Goal: Task Accomplishment & Management: Complete application form

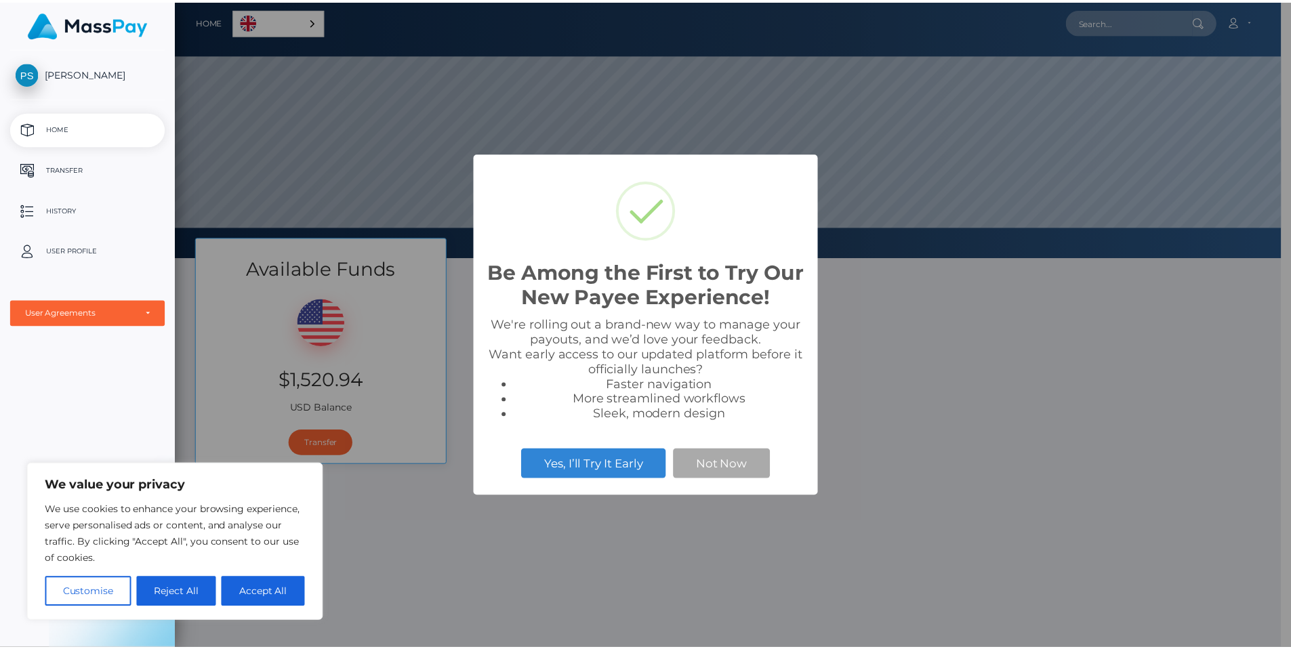
scroll to position [257, 1114]
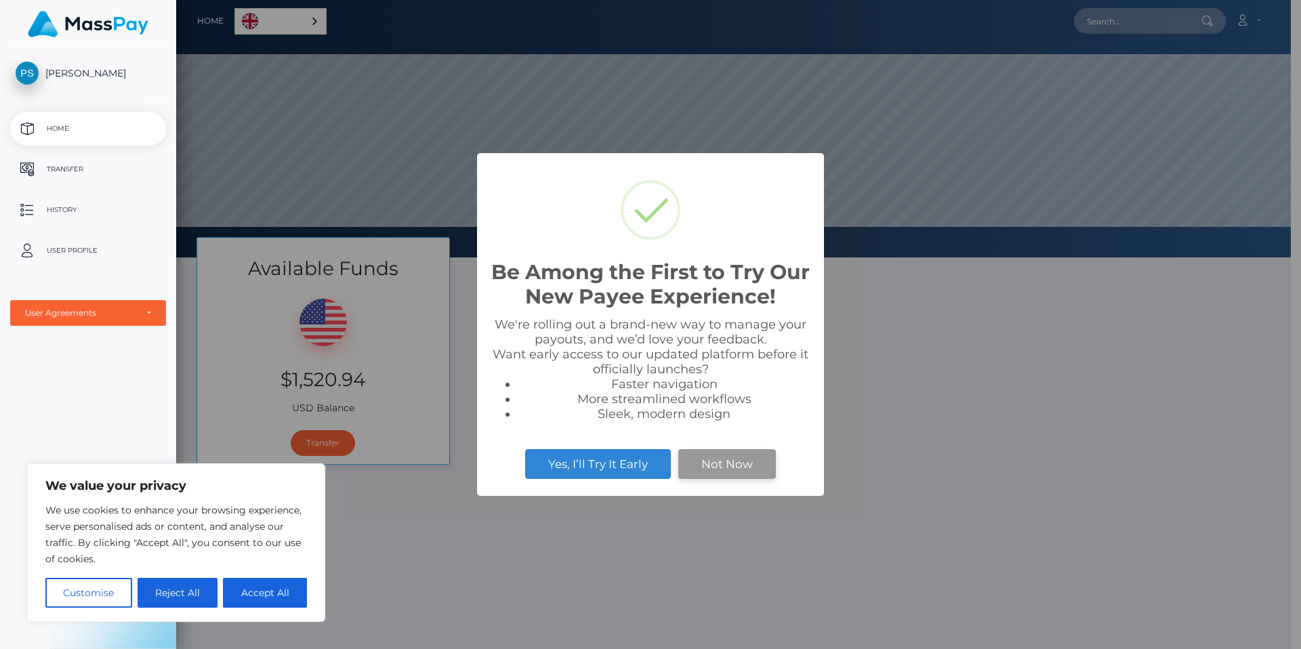
click at [694, 463] on button "Not Now" at bounding box center [727, 464] width 98 height 30
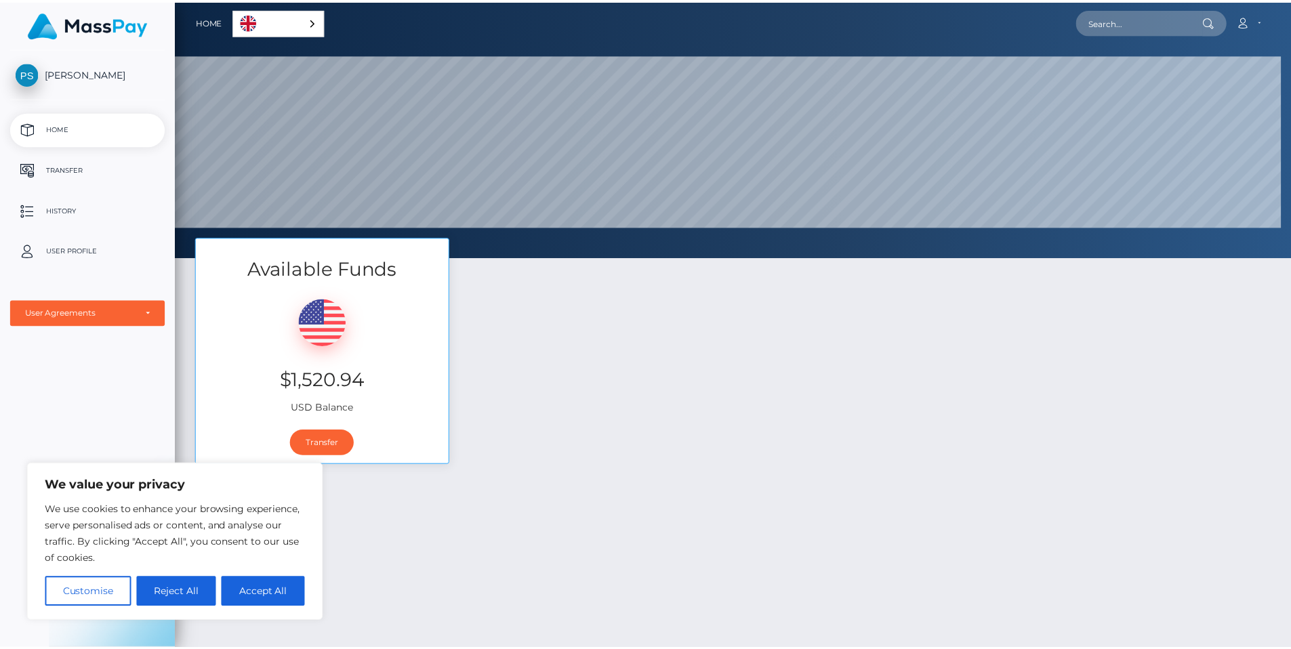
scroll to position [677240, 676383]
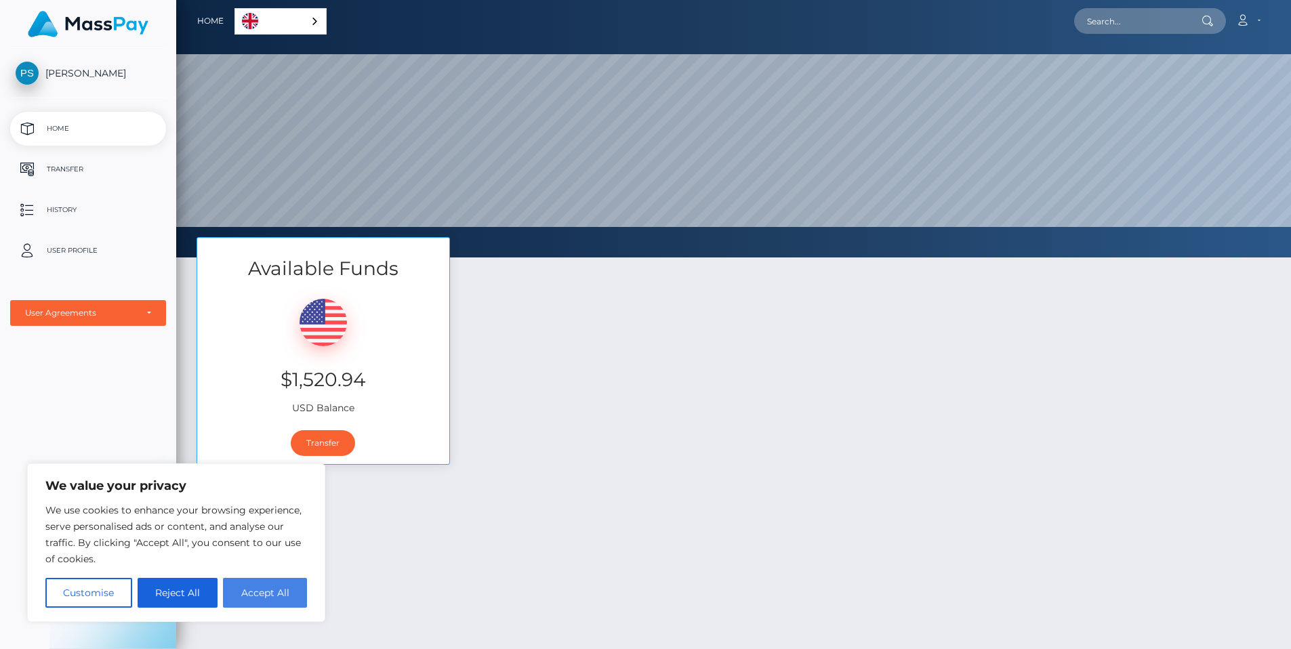
click at [256, 591] on button "Accept All" at bounding box center [265, 593] width 84 height 30
checkbox input "true"
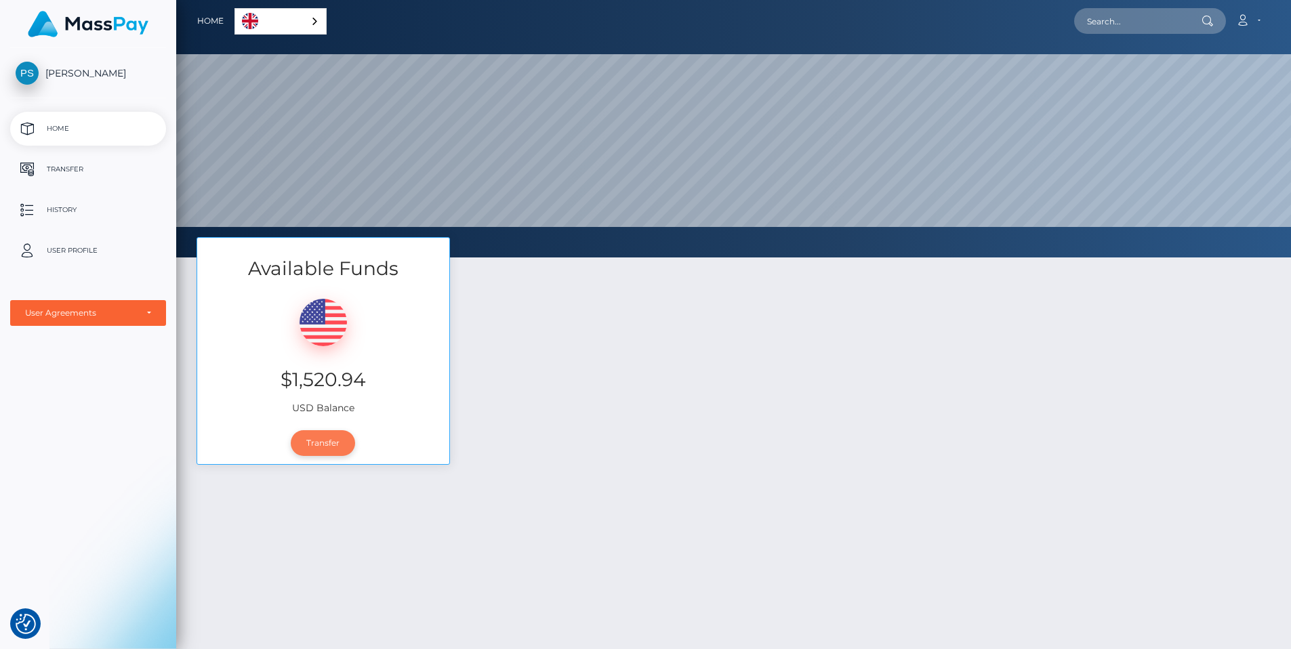
click at [318, 444] on link "Transfer" at bounding box center [323, 443] width 64 height 26
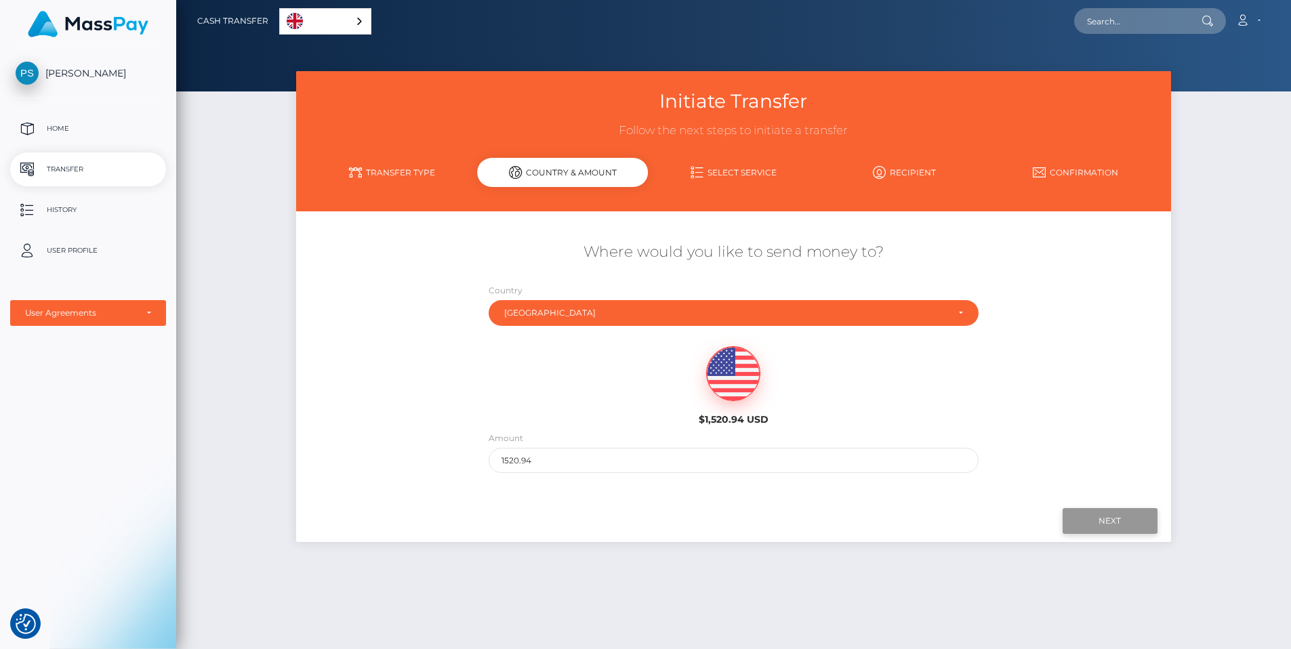
click at [1096, 517] on input "Next" at bounding box center [1109, 521] width 95 height 26
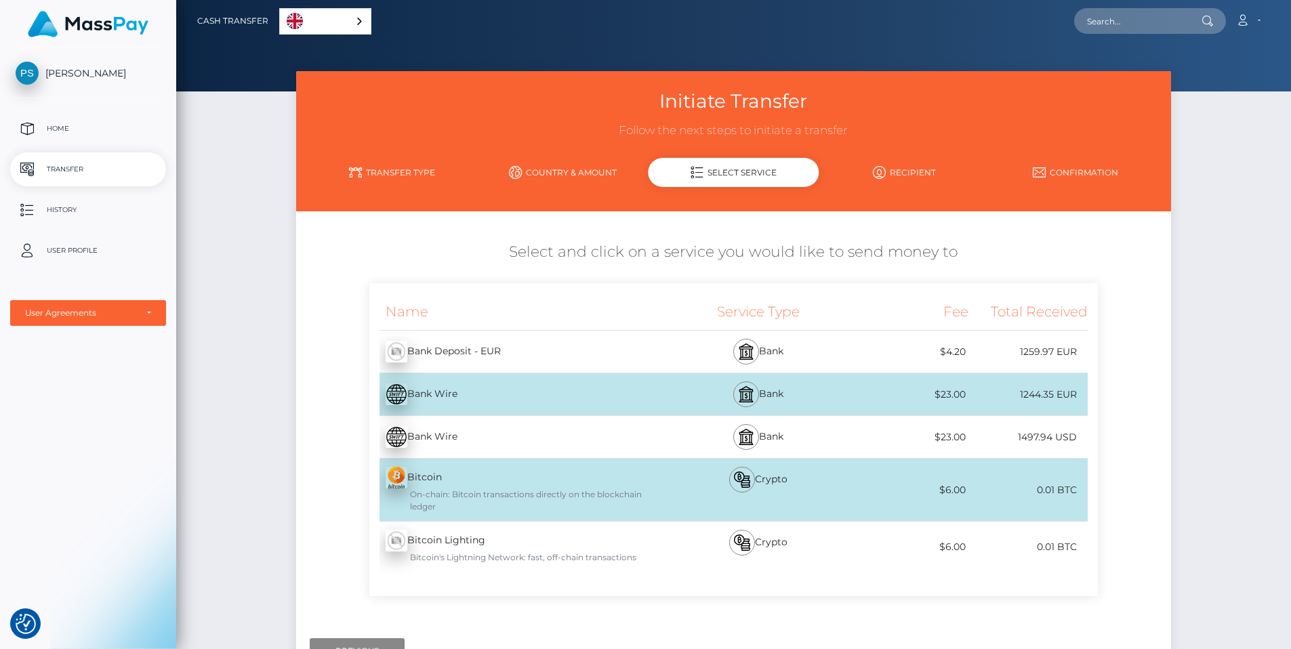
click at [488, 484] on div "Bitcoin - BTC On-chain: Bitcoin transactions directly on the blockchain ledger" at bounding box center [518, 490] width 299 height 62
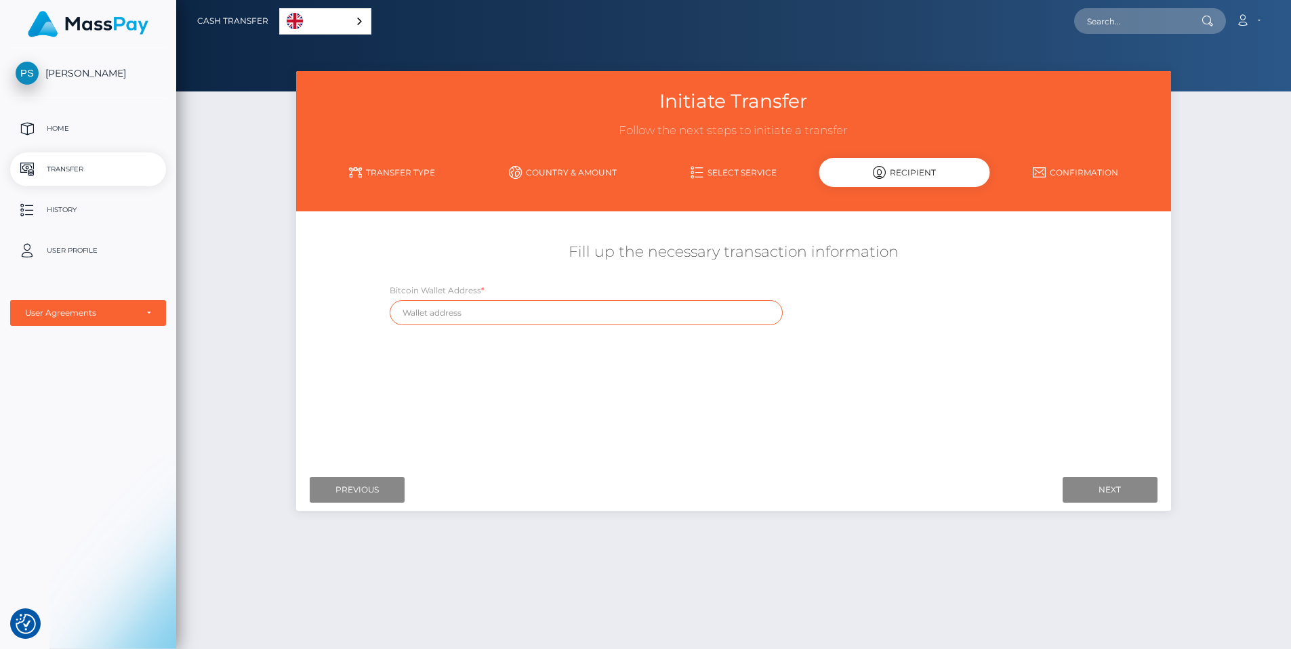
click at [527, 313] on input "text" at bounding box center [586, 312] width 393 height 25
paste input "1AokvNT99FHPLUHoAwHXK3j5NGpfSzxWuQ"
type input "1AokvNT99FHPLUHoAwHXK3j5NGpfSzxWuQ"
click at [1001, 349] on div "Where would you like to send money to? Country Abkhazia Afghanistan Albania Alg…" at bounding box center [733, 342] width 854 height 241
click at [1077, 490] on input "Next" at bounding box center [1109, 490] width 95 height 26
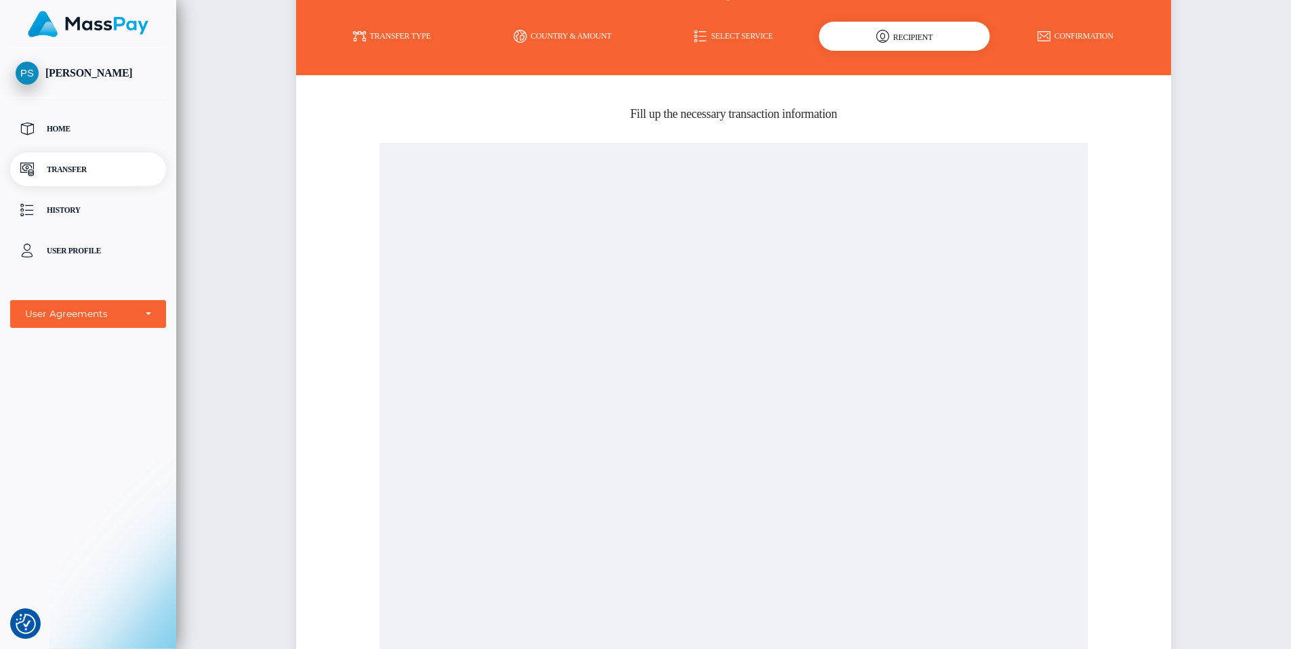
scroll to position [450, 0]
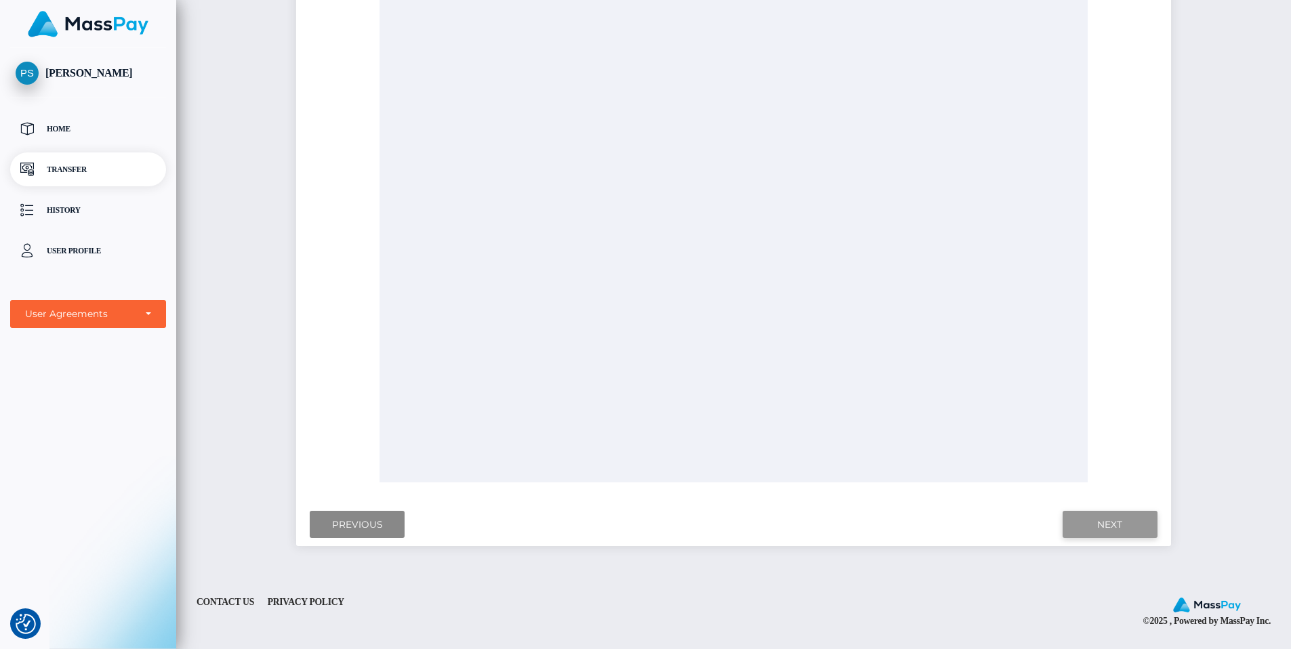
click at [1086, 521] on input "Next" at bounding box center [1109, 525] width 95 height 28
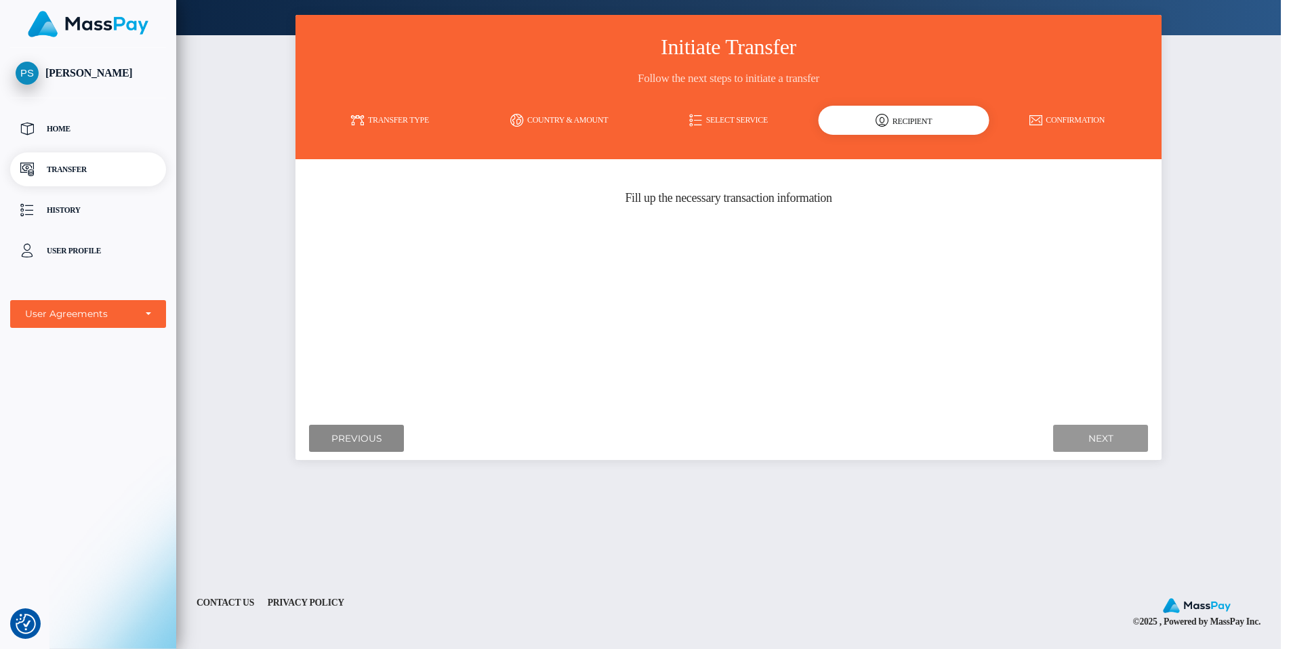
scroll to position [56, 0]
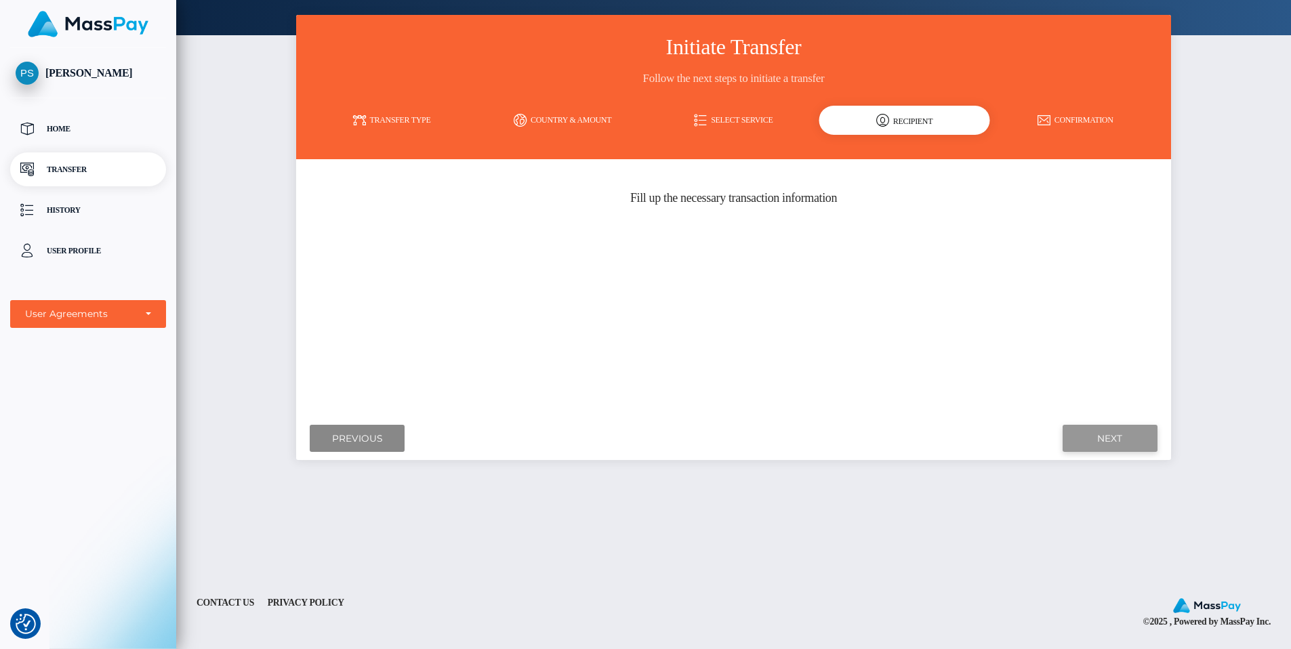
click at [1082, 431] on input "Next" at bounding box center [1109, 439] width 95 height 28
click at [1087, 436] on input "Next" at bounding box center [1109, 439] width 95 height 28
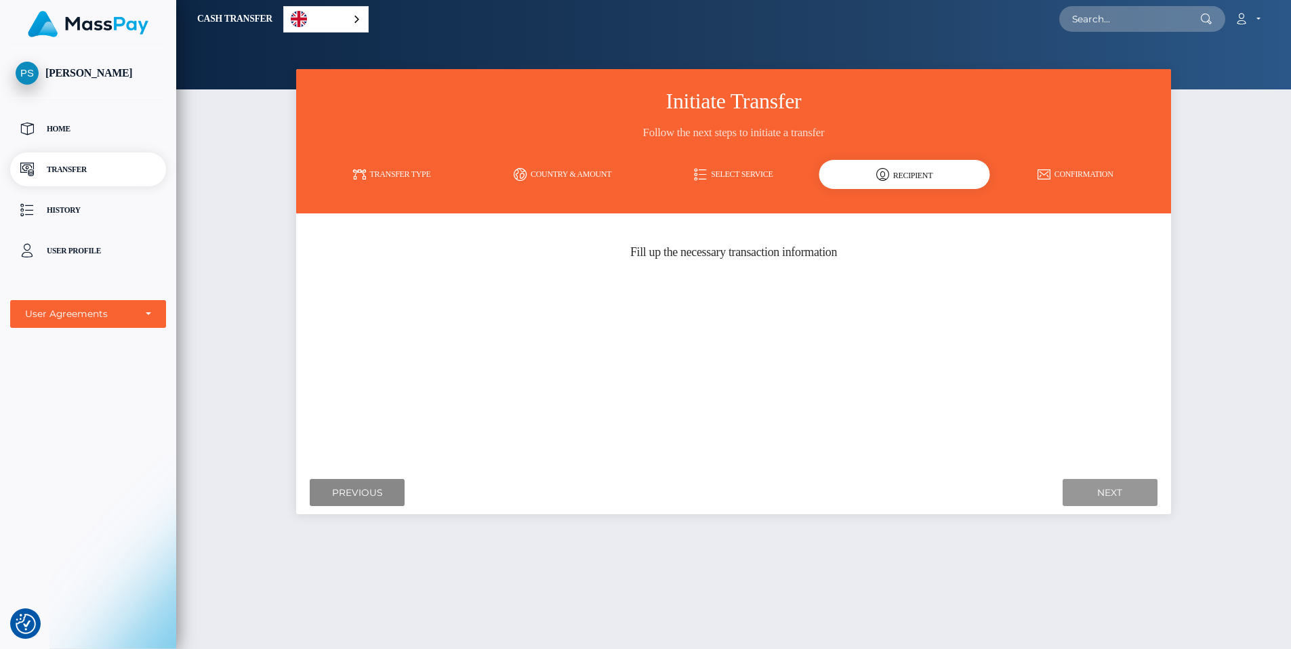
scroll to position [3, 0]
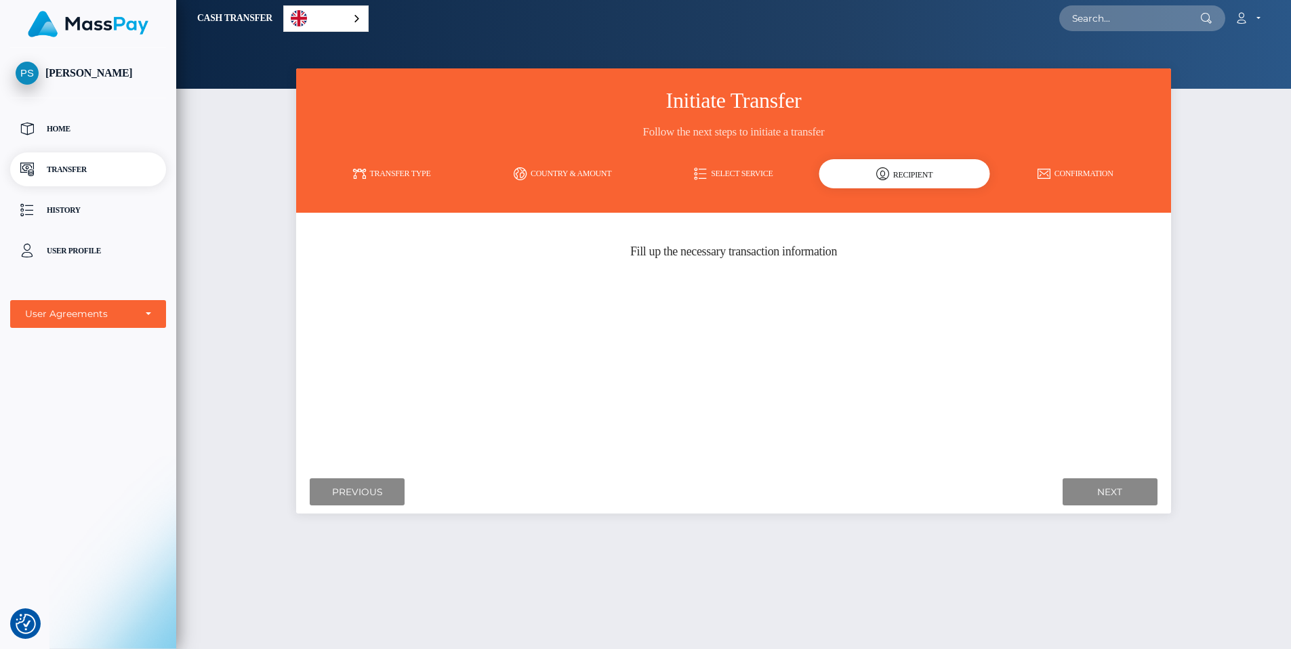
click at [1065, 173] on link "Confirmation" at bounding box center [1075, 174] width 171 height 24
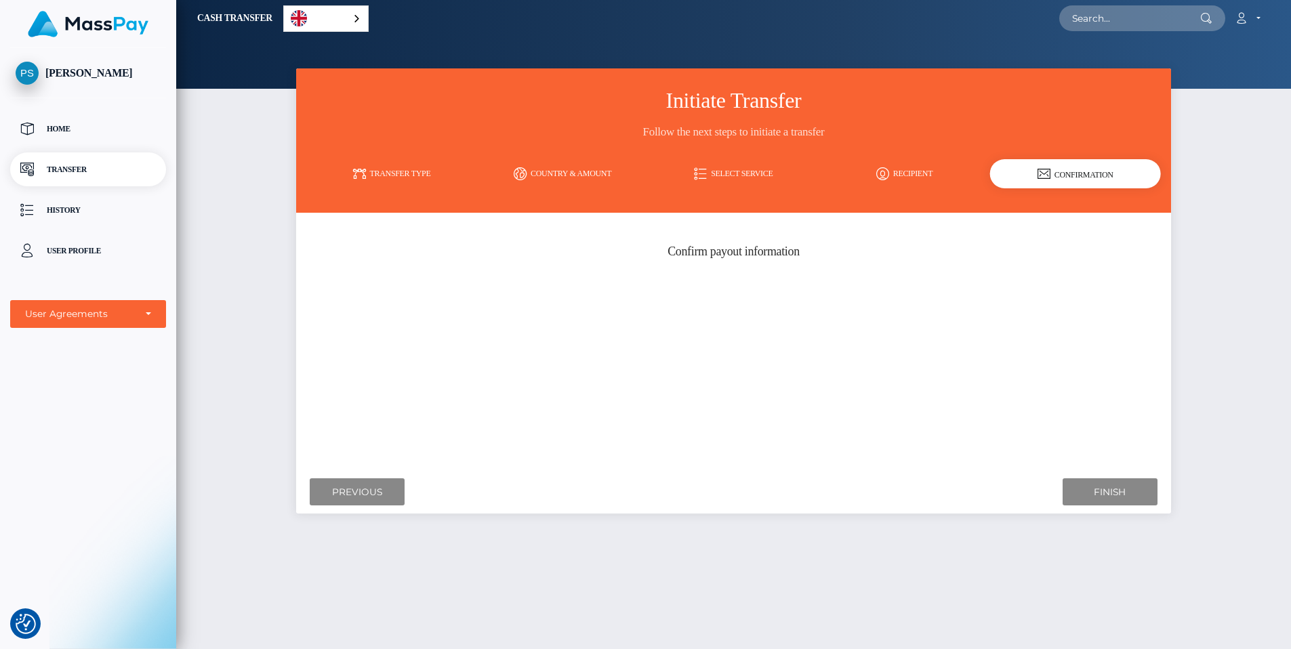
click at [906, 170] on link "Recipient" at bounding box center [904, 174] width 171 height 24
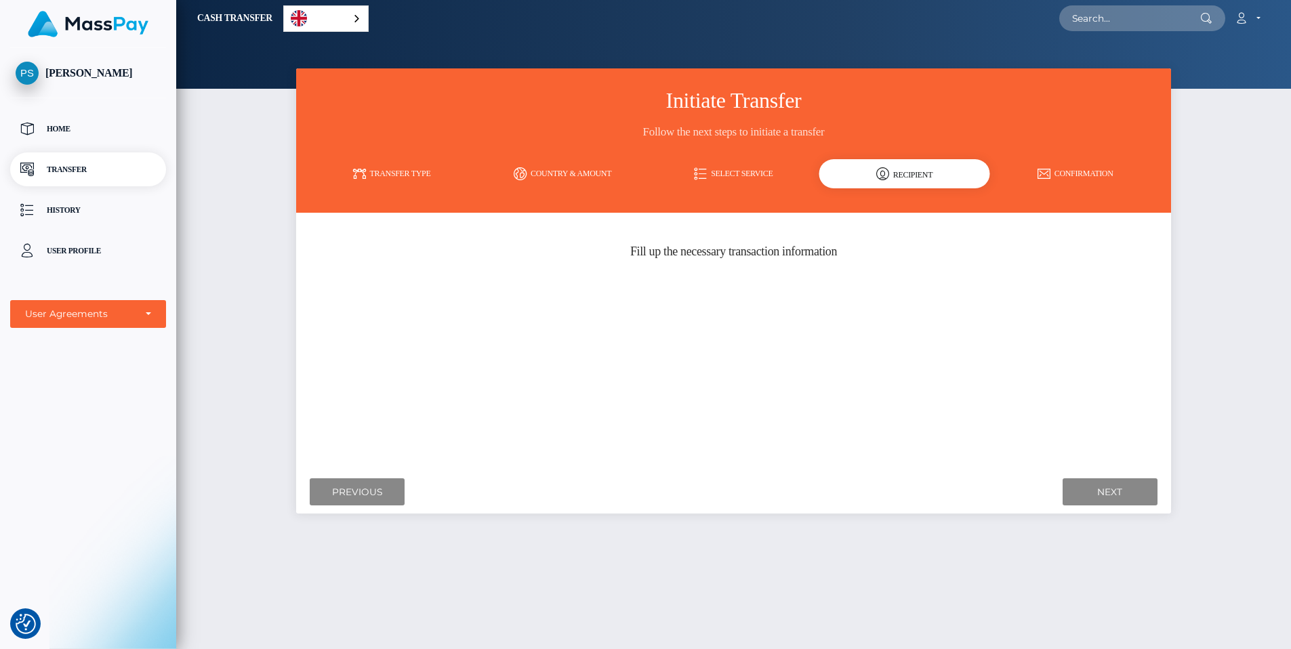
click at [717, 175] on link "Select Service" at bounding box center [733, 174] width 171 height 24
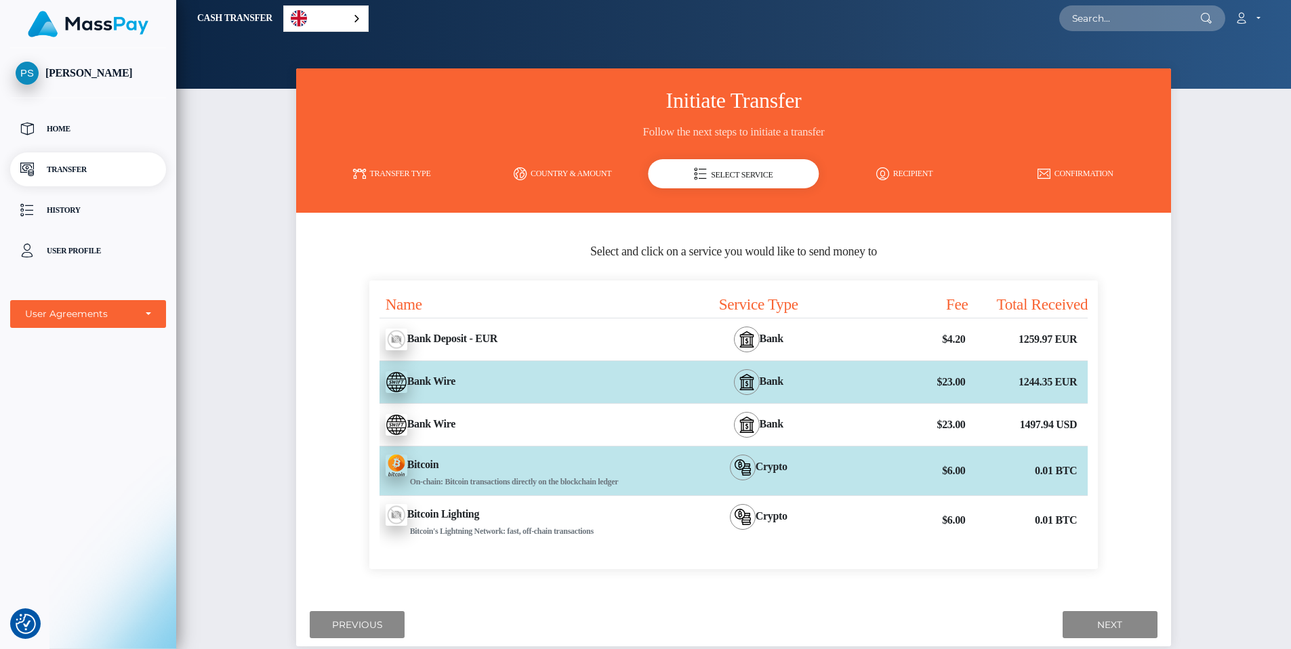
click at [589, 455] on div "Bitcoin - BTC On-chain: Bitcoin transactions directly on the blockchain ledger" at bounding box center [518, 470] width 299 height 49
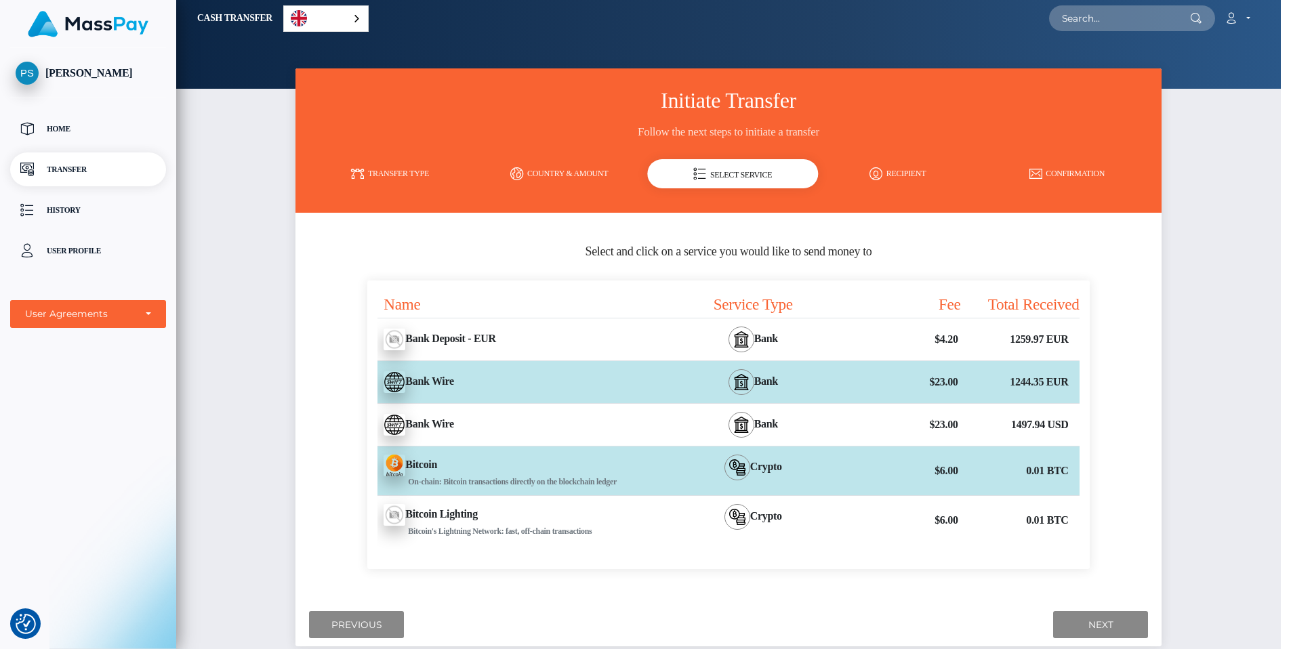
scroll to position [0, 0]
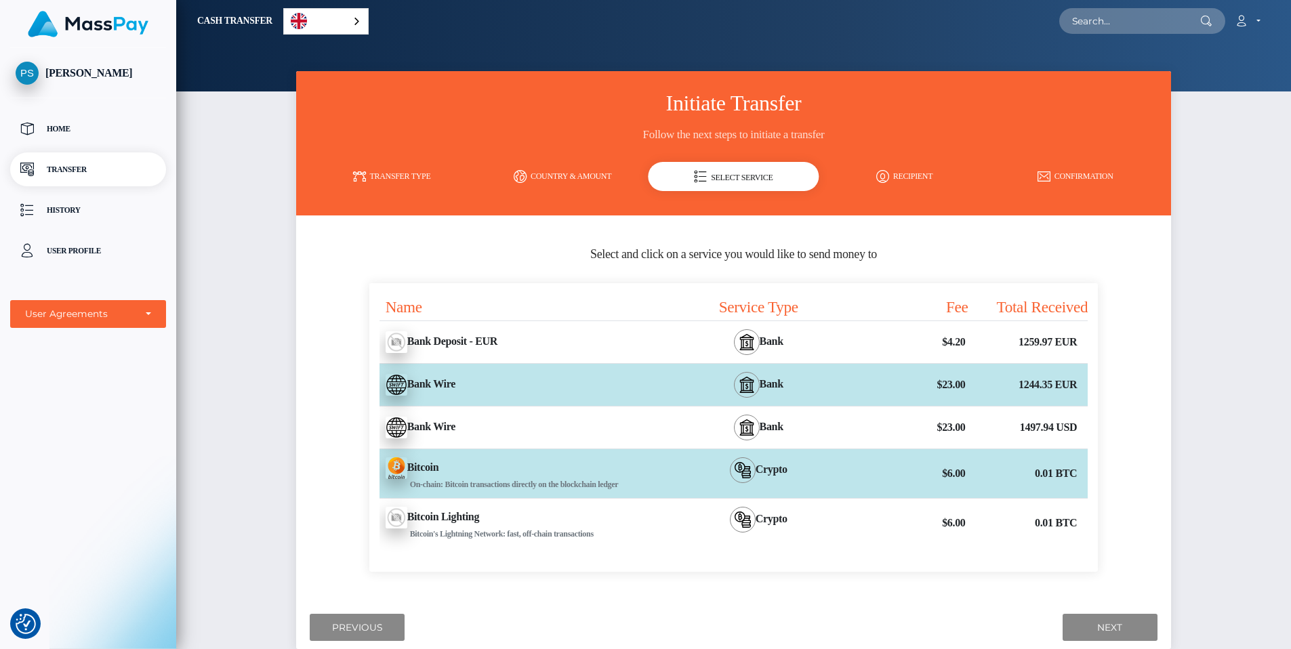
click at [623, 389] on div "Bank Wire - EUR" at bounding box center [518, 385] width 299 height 38
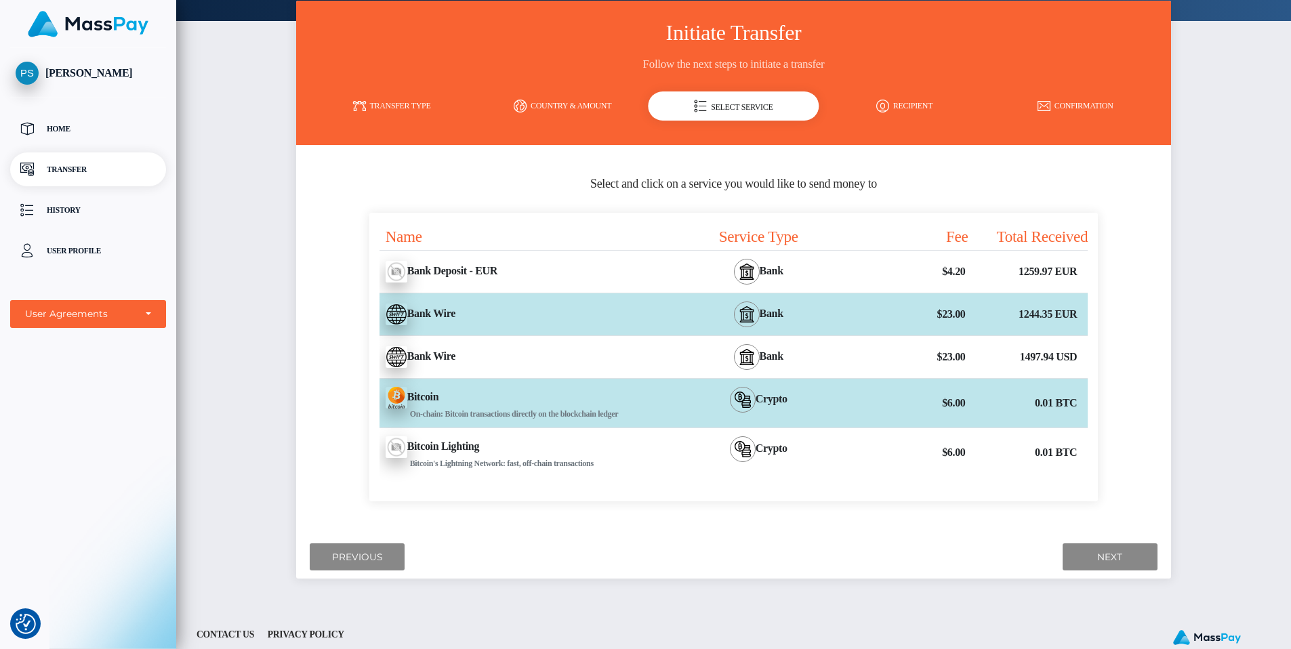
scroll to position [103, 0]
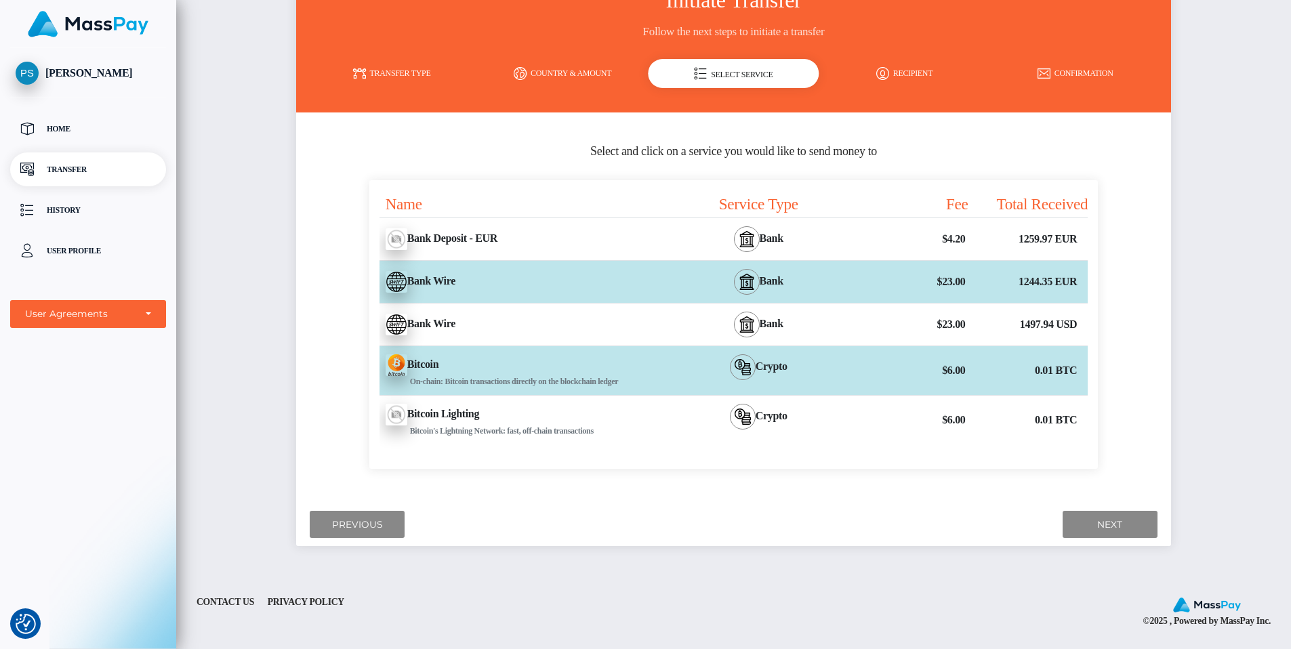
click at [564, 421] on div "Bitcoin Lighting - BTC Bitcoin's Lightning Network: fast, off-chain transactions" at bounding box center [518, 420] width 299 height 49
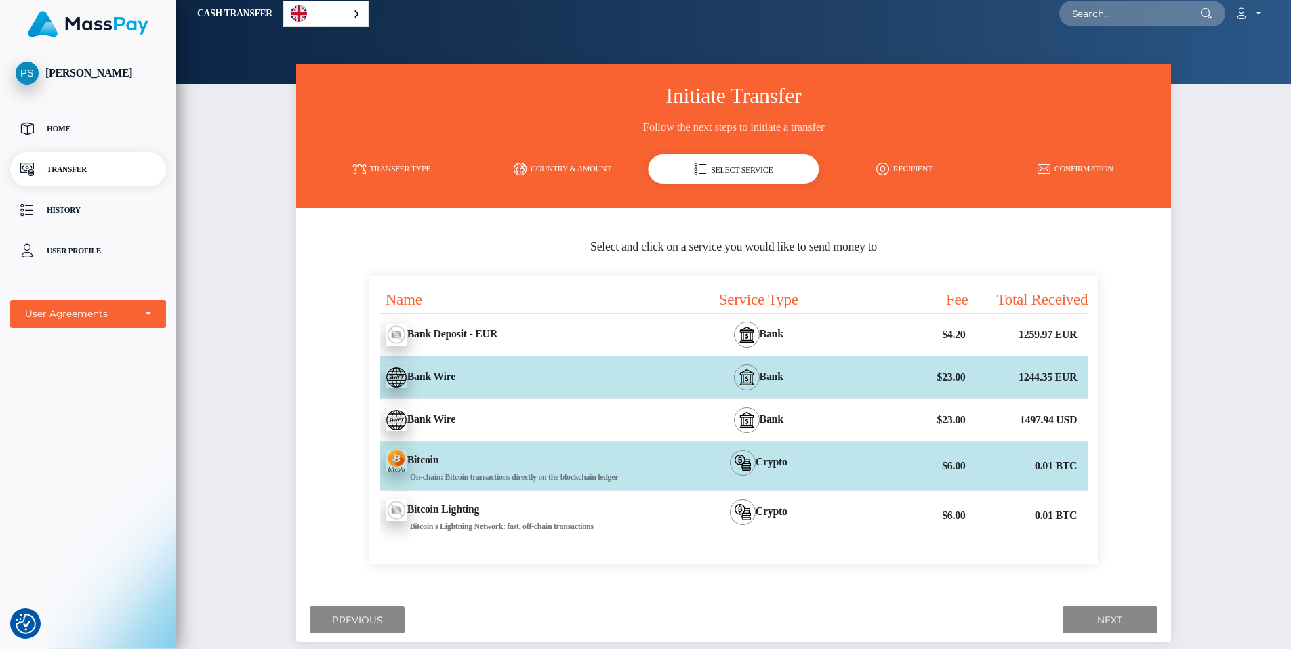
scroll to position [8, 0]
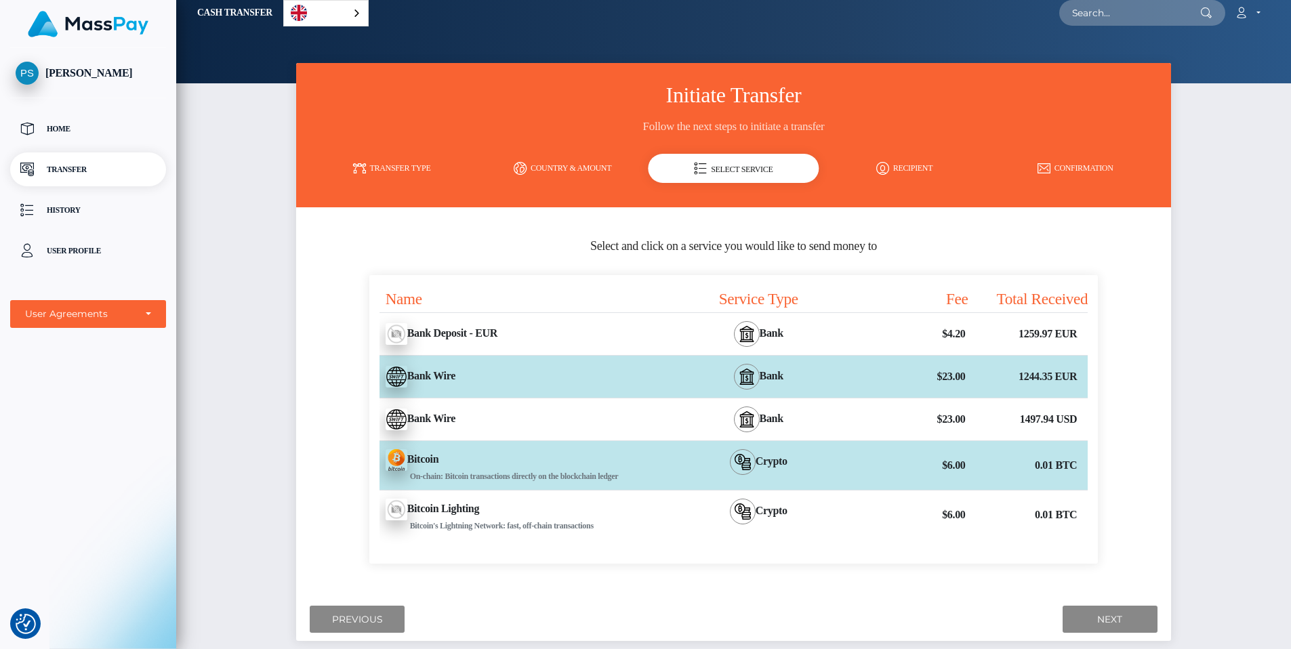
click at [577, 173] on link "Country & Amount" at bounding box center [562, 169] width 171 height 24
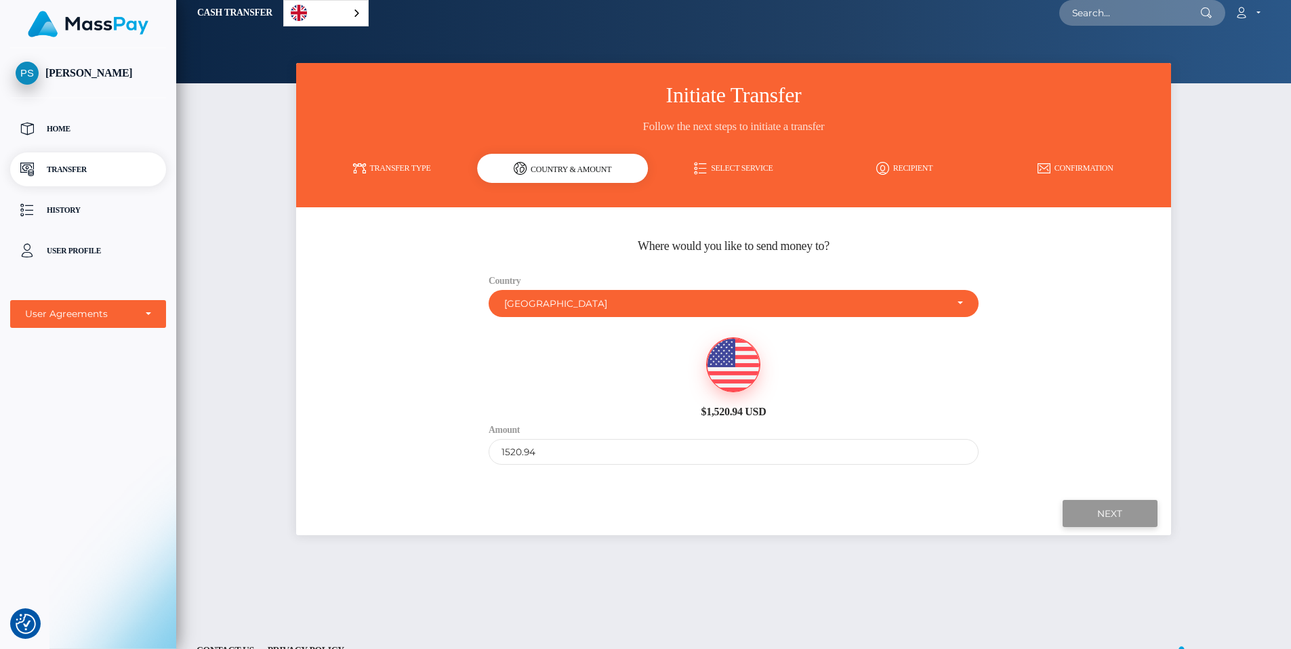
click at [1129, 514] on input "Next" at bounding box center [1109, 514] width 95 height 28
click at [1127, 516] on input "Next" at bounding box center [1109, 514] width 95 height 28
click at [724, 165] on link "Select Service" at bounding box center [733, 169] width 171 height 24
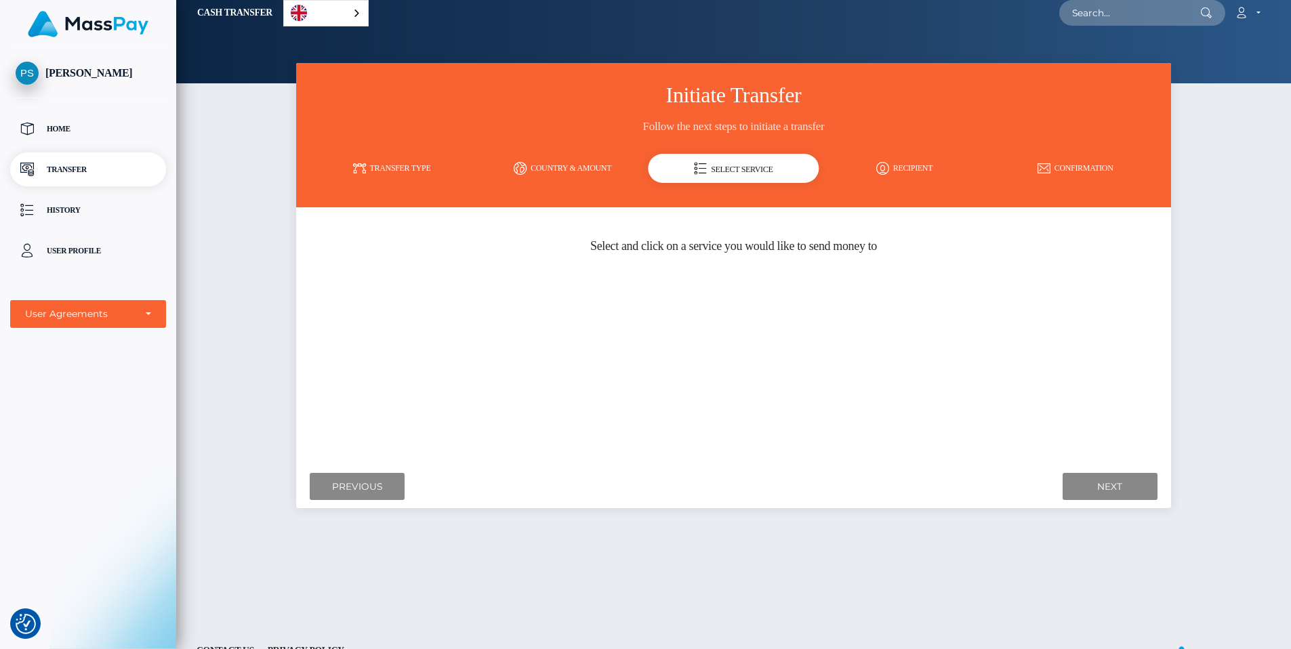
click at [553, 158] on link "Country & Amount" at bounding box center [562, 169] width 171 height 24
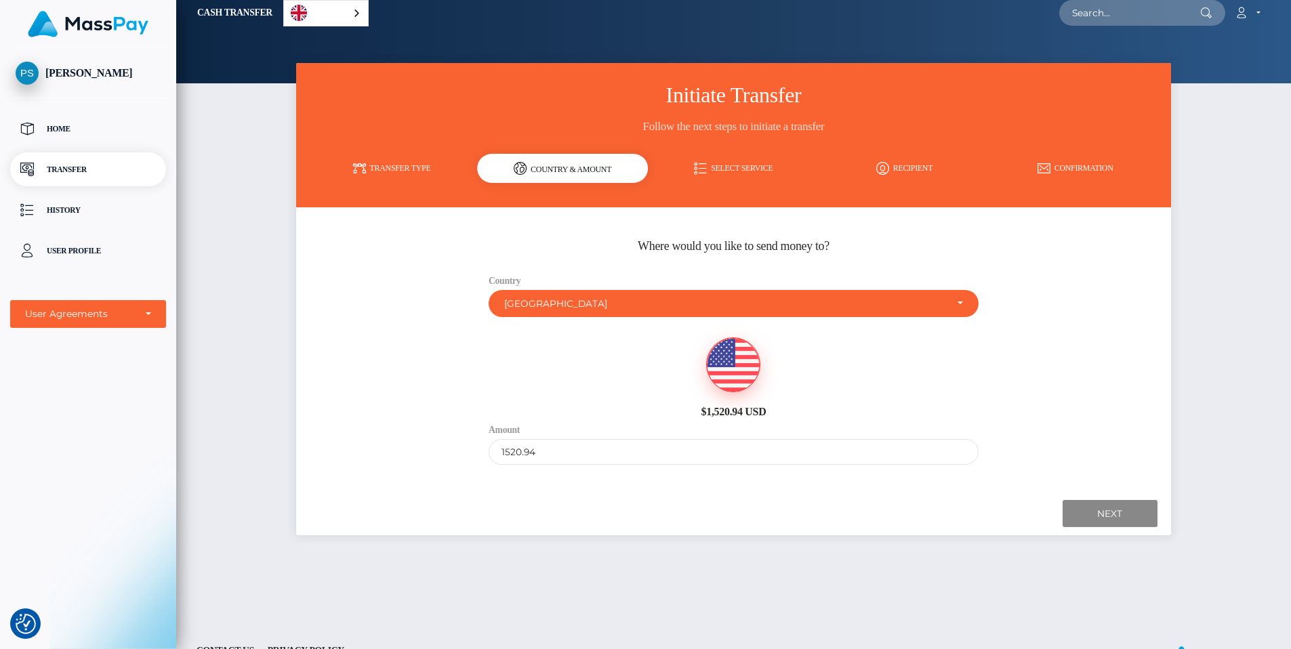
click at [393, 160] on link "Transfer Type" at bounding box center [391, 169] width 171 height 24
